Goal: Transaction & Acquisition: Purchase product/service

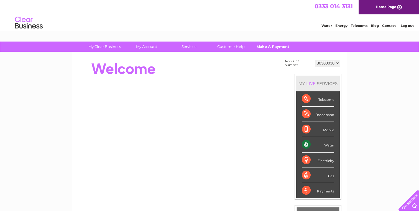
click at [273, 49] on link "Make A Payment" at bounding box center [273, 47] width 46 height 10
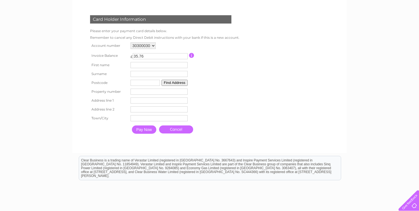
scroll to position [76, 0]
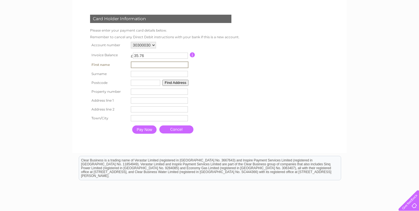
click at [162, 66] on input "text" at bounding box center [160, 65] width 58 height 7
type input "dorchester post"
type input "Office"
type input "DT11DH"
click at [182, 86] on td "DT11DH Find Address" at bounding box center [159, 82] width 60 height 9
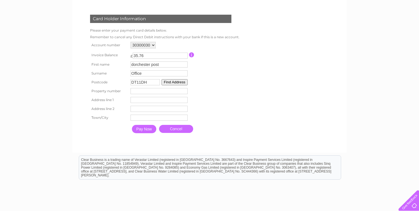
click at [181, 85] on button "Find Address" at bounding box center [175, 82] width 26 height 6
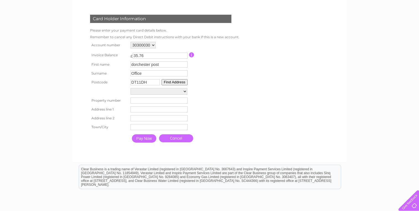
click at [179, 83] on button "Find Address" at bounding box center [175, 82] width 26 height 6
click at [178, 89] on select "[GEOGRAPHIC_DATA] Electricity Sub Station 5M Fro, [GEOGRAPHIC_DATA]" at bounding box center [159, 91] width 57 height 7
select select ",[GEOGRAPHIC_DATA],,[GEOGRAPHIC_DATA]"
click at [131, 88] on select "[GEOGRAPHIC_DATA] Electricity Sub Station 5M Fro, [GEOGRAPHIC_DATA]" at bounding box center [159, 91] width 57 height 7
type input "[GEOGRAPHIC_DATA]"
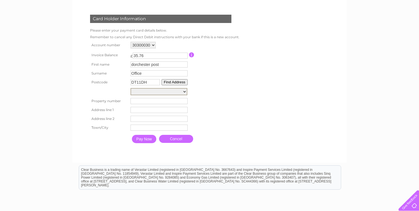
type input "Dorchester"
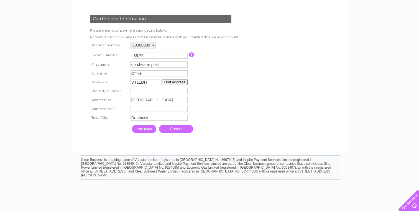
click at [169, 93] on input "number" at bounding box center [159, 91] width 57 height 6
click at [236, 86] on table "Account number 30300030 Invoice Balance £ 35.76 First name dorchester post" at bounding box center [164, 88] width 150 height 96
click at [163, 109] on input "text" at bounding box center [159, 109] width 57 height 6
click at [147, 93] on input "number" at bounding box center [159, 91] width 57 height 6
type input "3"
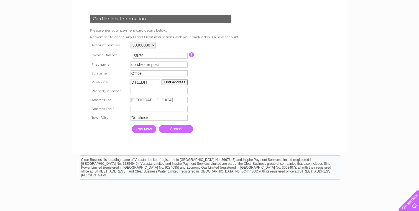
click at [213, 96] on table "Account number 30300030 Invoice Balance £ 35.76 First name dorchester post" at bounding box center [164, 88] width 150 height 96
click at [139, 131] on input "Pay Now" at bounding box center [144, 129] width 24 height 8
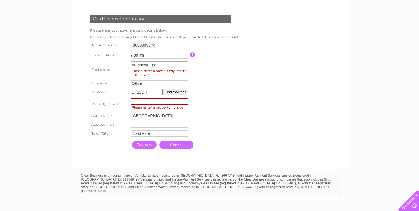
click at [152, 67] on input "dorchester post" at bounding box center [160, 65] width 58 height 7
click at [147, 104] on input "number" at bounding box center [160, 101] width 58 height 7
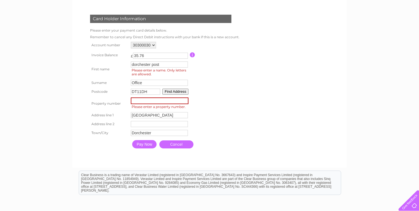
click at [151, 145] on input "Pay Now" at bounding box center [144, 144] width 24 height 8
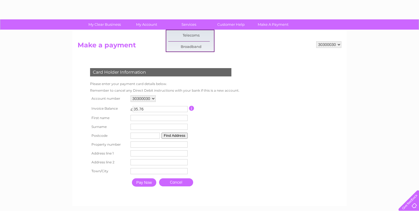
scroll to position [37, 0]
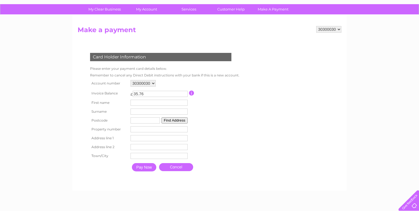
click at [227, 137] on table "Account number 30300030 Invoice Balance £ 35.76 First name Surname Postcode" at bounding box center [164, 127] width 150 height 96
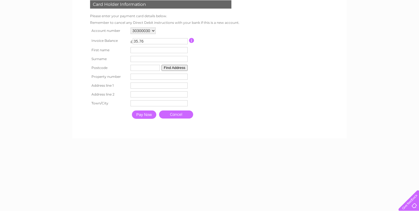
scroll to position [95, 0]
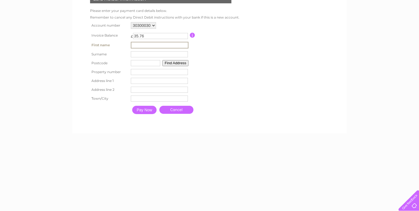
click at [140, 47] on input "text" at bounding box center [160, 45] width 58 height 7
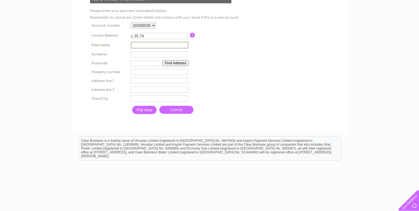
scroll to position [0, 0]
type input "dorchester post"
type input "Office"
type input "DT11DH"
click at [177, 65] on button "Find Address" at bounding box center [175, 63] width 26 height 6
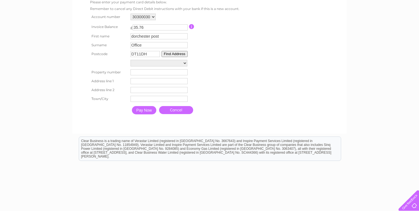
scroll to position [105, 0]
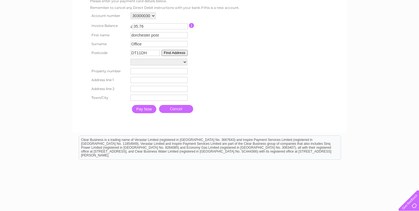
click at [167, 73] on input "number" at bounding box center [159, 71] width 57 height 6
type input "1"
click at [166, 95] on td "Town" at bounding box center [159, 97] width 60 height 9
click at [161, 92] on input "text" at bounding box center [159, 89] width 57 height 6
click at [157, 85] on td "Address Line Two" at bounding box center [159, 89] width 60 height 9
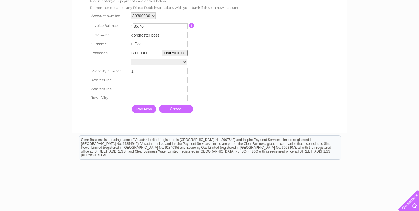
click at [151, 81] on input "text" at bounding box center [159, 80] width 57 height 6
click at [149, 88] on input "text" at bounding box center [159, 89] width 57 height 6
click at [139, 81] on input "posr office" at bounding box center [160, 80] width 58 height 7
type input "post office"
click at [160, 96] on td "Town" at bounding box center [159, 98] width 60 height 9
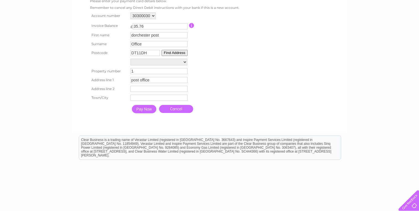
click at [149, 88] on input "text" at bounding box center [159, 89] width 57 height 6
type input "dorchester"
click at [148, 96] on td "Town" at bounding box center [159, 98] width 60 height 9
click at [147, 98] on input "text" at bounding box center [160, 98] width 58 height 7
type input "dorchester"
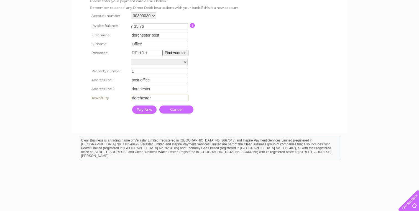
click at [244, 60] on div "Card Holder Information Please enter your payment card details below. Remember …" at bounding box center [162, 48] width 169 height 137
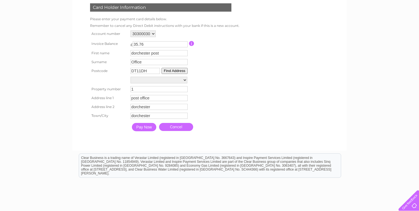
click at [143, 129] on input "Pay Now" at bounding box center [144, 127] width 24 height 8
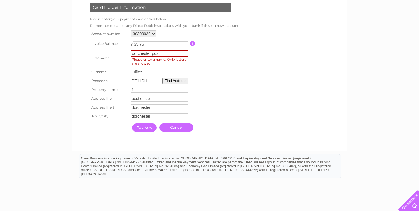
click at [166, 53] on input "dorchester post" at bounding box center [160, 53] width 58 height 7
type input "dorchesterpost"
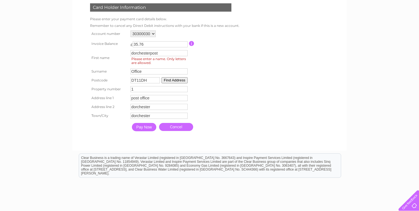
click at [150, 125] on input "Pay Now" at bounding box center [144, 127] width 24 height 8
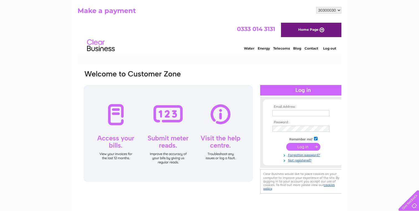
scroll to position [0, 0]
click at [309, 114] on input "text" at bounding box center [301, 113] width 57 height 6
type input "liam@southcoastretail.co.uk"
click at [316, 146] on input "submit" at bounding box center [303, 147] width 34 height 8
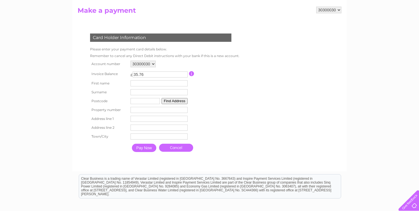
scroll to position [57, 0]
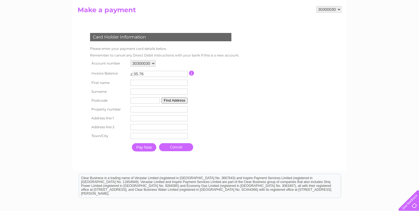
click at [180, 88] on td "Surname" at bounding box center [159, 91] width 60 height 9
click at [176, 85] on input "text" at bounding box center [160, 83] width 58 height 7
type input "dorchester post"
type input "Office"
type input "DT11DH"
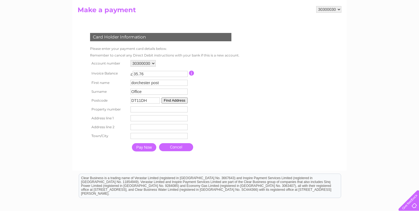
click at [169, 110] on input "number" at bounding box center [159, 109] width 57 height 6
click at [177, 101] on button "Find Address" at bounding box center [175, 101] width 26 height 6
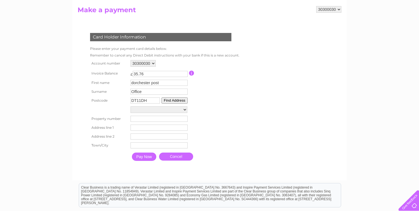
click at [167, 114] on td "Trinity Street Electricity Sub Station 5M Fro, Trinity Street Loading..." at bounding box center [159, 109] width 60 height 9
click at [166, 113] on select "Trinity Street Electricity Sub Station 5M Fro, Trinity Street" at bounding box center [159, 109] width 57 height 7
select select ",Trinity Street,,Dorchester"
click at [131, 107] on select "Trinity Street Electricity Sub Station 5M Fro, Trinity Street" at bounding box center [159, 109] width 57 height 7
type input "Trinity Street"
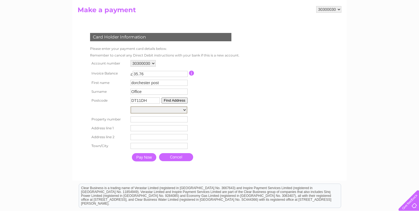
type input "Dorchester"
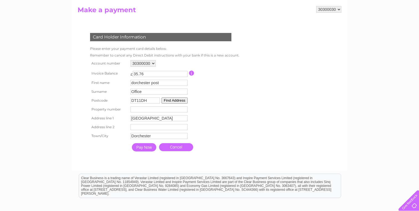
click at [151, 147] on input "Pay Now" at bounding box center [144, 147] width 24 height 8
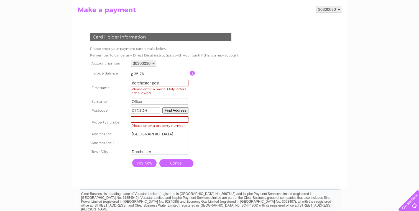
click at [147, 123] on input "number" at bounding box center [160, 119] width 58 height 7
type input "1"
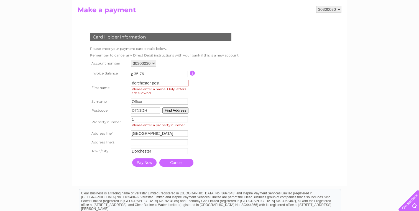
click at [145, 157] on td "Pay Now Cancel" at bounding box center [184, 163] width 110 height 14
click at [144, 164] on input "Pay Now" at bounding box center [144, 163] width 24 height 8
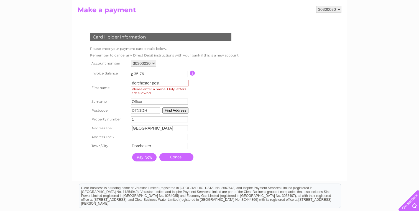
click at [143, 157] on input "Pay Now" at bounding box center [144, 157] width 24 height 8
click at [166, 83] on input "dorchester post" at bounding box center [160, 83] width 58 height 7
click at [150, 83] on input "dorchester post" at bounding box center [160, 83] width 58 height 7
type input "dorchesterpost"
drag, startPoint x: 144, startPoint y: 158, endPoint x: 144, endPoint y: 8, distance: 150.5
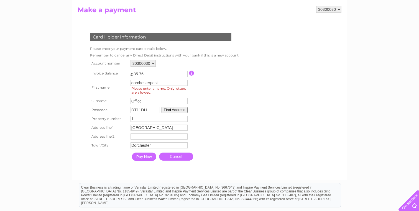
click at [144, 158] on input "Pay Now" at bounding box center [144, 157] width 24 height 8
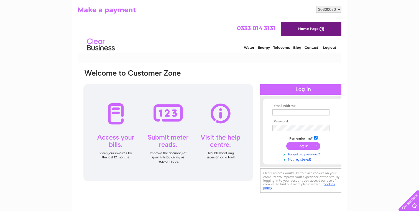
scroll to position [0, 0]
click at [308, 140] on td "Remember me?" at bounding box center [303, 138] width 64 height 6
click at [298, 110] on input "text" at bounding box center [301, 113] width 57 height 6
type input "liam@southcoastretail.co.uk"
click at [306, 148] on input "submit" at bounding box center [303, 146] width 34 height 8
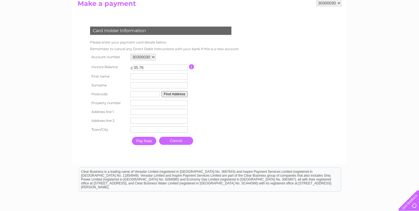
scroll to position [60, 0]
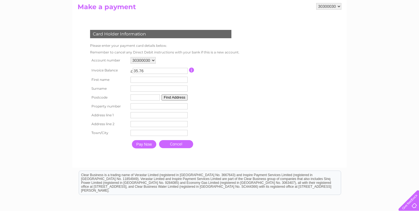
click at [146, 78] on input "text" at bounding box center [159, 80] width 57 height 6
type input "dorchester post"
type input "Office"
type input "DT11DH"
click at [144, 106] on input "number" at bounding box center [159, 107] width 57 height 6
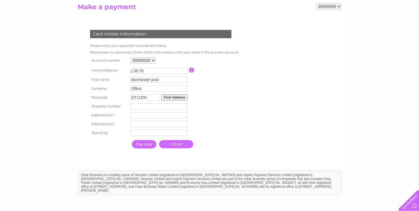
click at [174, 107] on input "number" at bounding box center [159, 106] width 57 height 6
type input "1"
click at [185, 106] on input "1" at bounding box center [159, 106] width 57 height 6
click at [186, 112] on td "Address Line One" at bounding box center [159, 115] width 60 height 9
click at [151, 148] on input "Pay Now" at bounding box center [144, 144] width 24 height 8
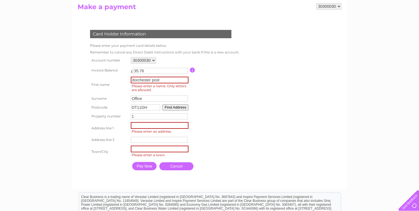
click at [178, 103] on td "DT11DH Find Address" at bounding box center [159, 107] width 60 height 9
click at [177, 106] on button "Find Address" at bounding box center [175, 108] width 26 height 6
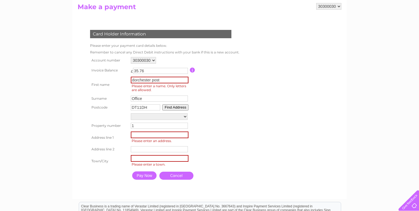
click at [163, 118] on select "[GEOGRAPHIC_DATA] Electricity Sub Station 5M Fro, [GEOGRAPHIC_DATA]" at bounding box center [159, 116] width 57 height 7
select select ",[GEOGRAPHIC_DATA],,[GEOGRAPHIC_DATA]"
click at [131, 114] on select "[GEOGRAPHIC_DATA] Electricity Sub Station 5M Fro, [GEOGRAPHIC_DATA]" at bounding box center [159, 116] width 57 height 7
type input "[GEOGRAPHIC_DATA]"
type input "Dorchester"
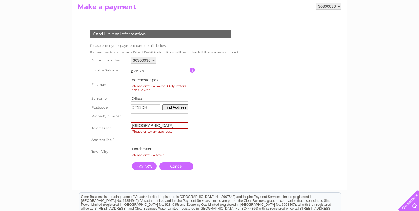
click at [150, 168] on input "Pay Now" at bounding box center [144, 166] width 24 height 8
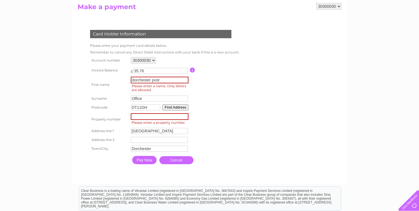
click at [148, 160] on input "Pay Now" at bounding box center [144, 160] width 24 height 8
click at [142, 120] on input "number" at bounding box center [160, 116] width 58 height 7
type input "1"
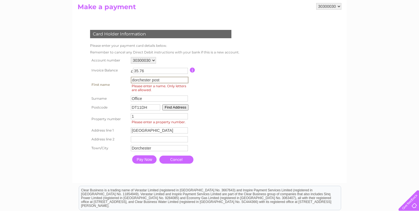
click at [152, 82] on input "dorchester post" at bounding box center [160, 80] width 58 height 7
type input "dorchesterpost"
click at [145, 160] on input "Pay Now" at bounding box center [144, 159] width 24 height 8
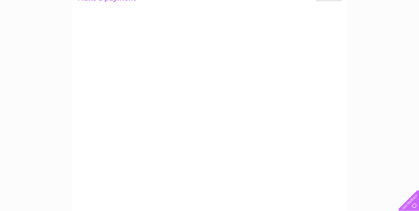
scroll to position [70, 0]
